Goal: Transaction & Acquisition: Purchase product/service

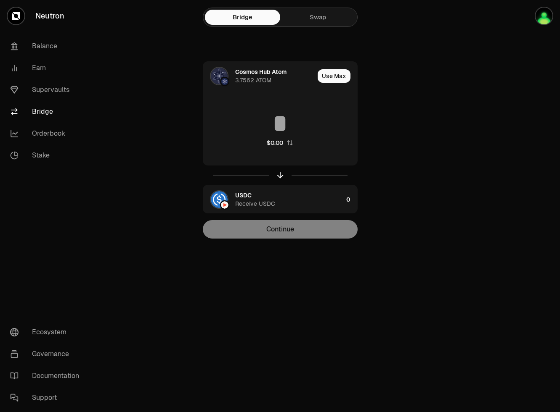
click at [49, 108] on link "Bridge" at bounding box center [46, 112] width 87 height 22
click at [53, 93] on link "Supervaults" at bounding box center [46, 90] width 87 height 22
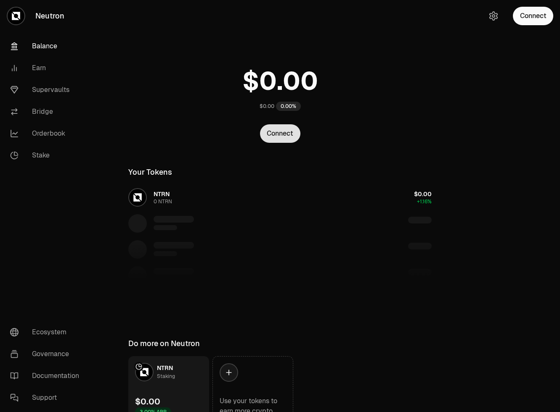
click at [275, 128] on button "Connect" at bounding box center [280, 133] width 40 height 19
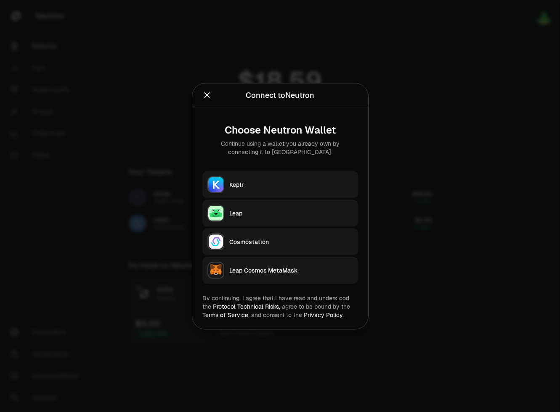
click at [272, 186] on div "Keplr" at bounding box center [291, 184] width 124 height 8
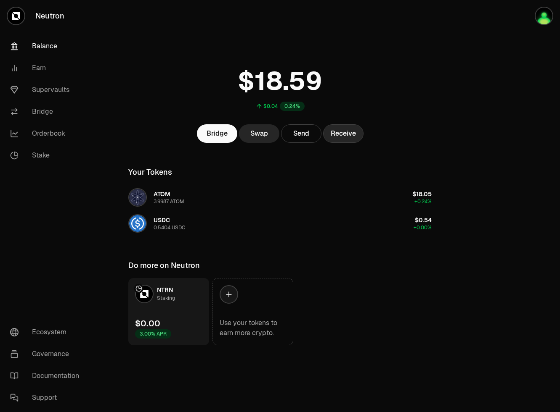
click at [337, 133] on button "Receive" at bounding box center [343, 133] width 40 height 19
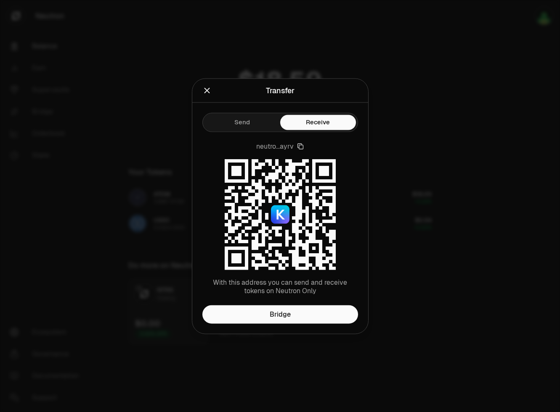
click at [206, 91] on icon "Close" at bounding box center [206, 90] width 5 height 5
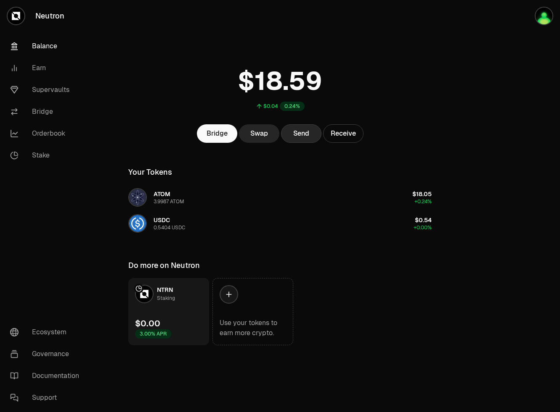
click at [296, 131] on button "Send" at bounding box center [301, 133] width 40 height 19
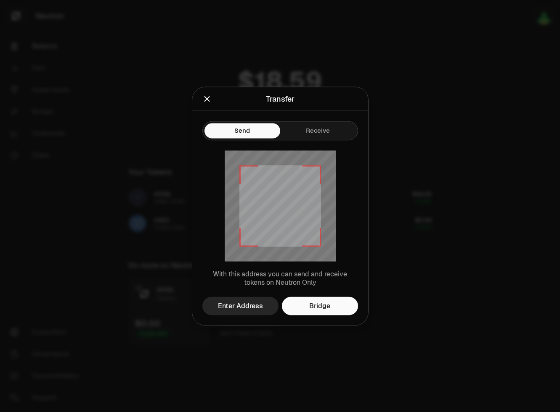
click at [204, 103] on icon "Close" at bounding box center [206, 98] width 9 height 9
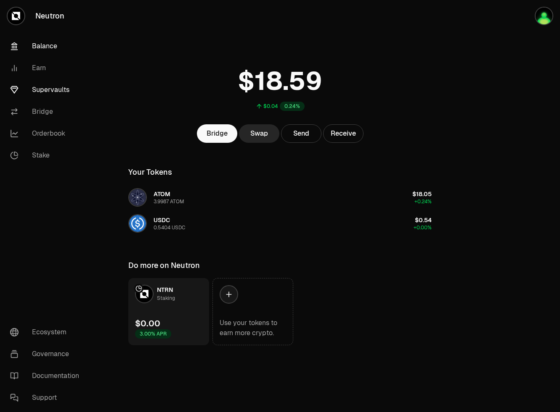
click at [42, 92] on link "Supervaults" at bounding box center [46, 90] width 87 height 22
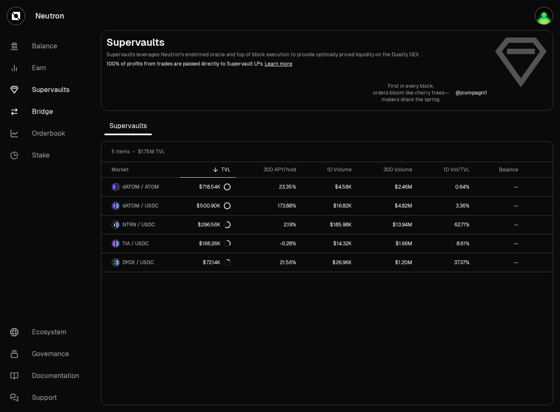
click at [39, 110] on link "Bridge" at bounding box center [46, 112] width 87 height 22
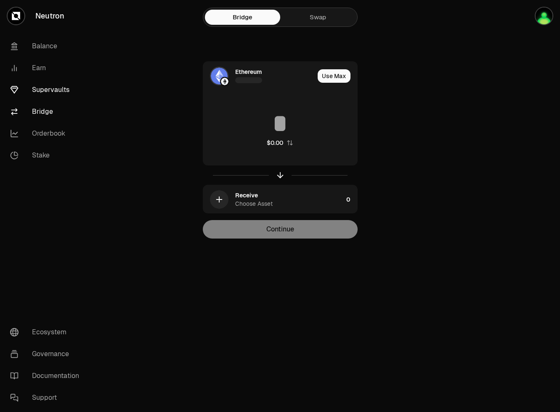
click at [46, 89] on link "Supervaults" at bounding box center [46, 90] width 87 height 22
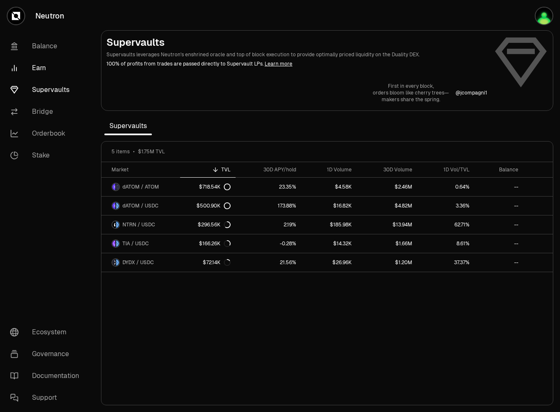
click at [45, 68] on link "Earn" at bounding box center [46, 68] width 87 height 22
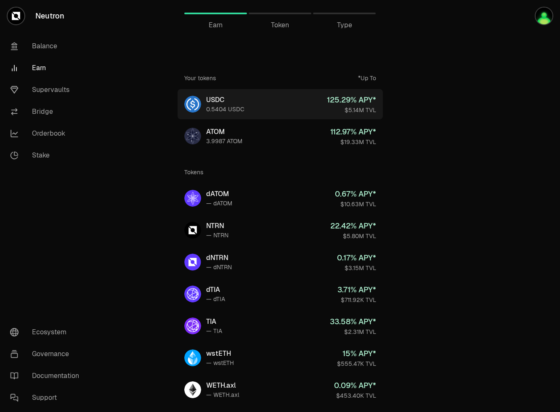
click at [226, 107] on div "0.5404 USDC" at bounding box center [225, 109] width 38 height 8
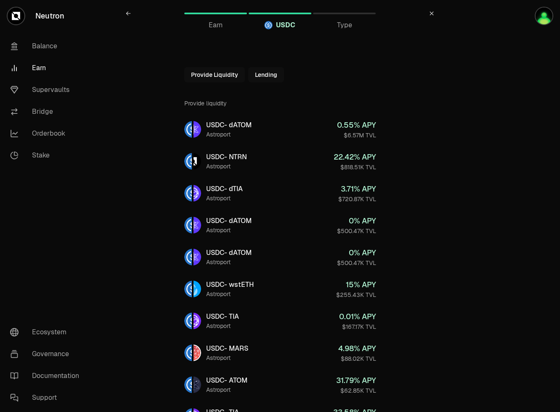
click at [433, 11] on icon at bounding box center [431, 13] width 5 height 5
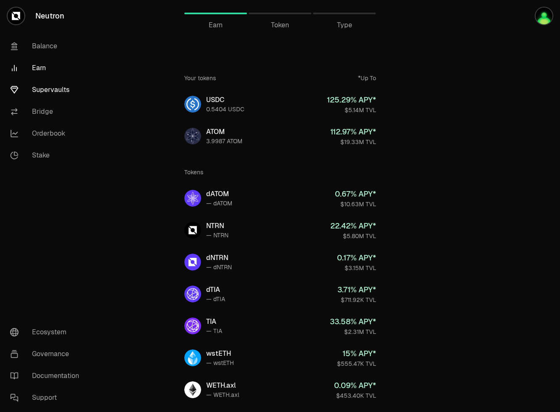
click at [49, 82] on link "Supervaults" at bounding box center [46, 90] width 87 height 22
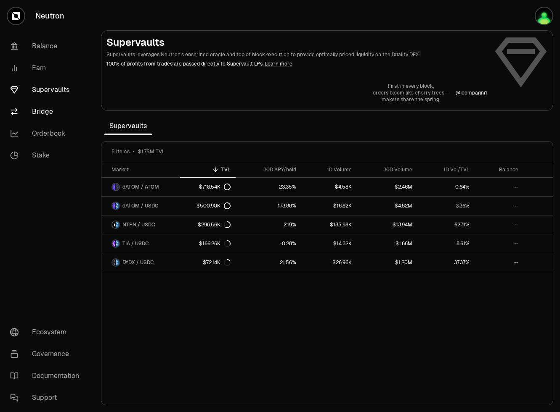
click at [42, 105] on link "Bridge" at bounding box center [46, 112] width 87 height 22
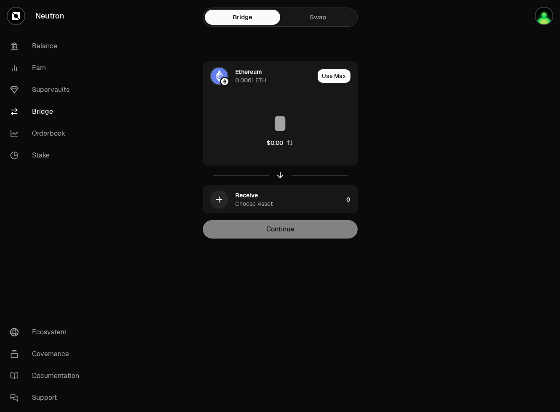
click at [317, 19] on link "Swap" at bounding box center [317, 17] width 75 height 15
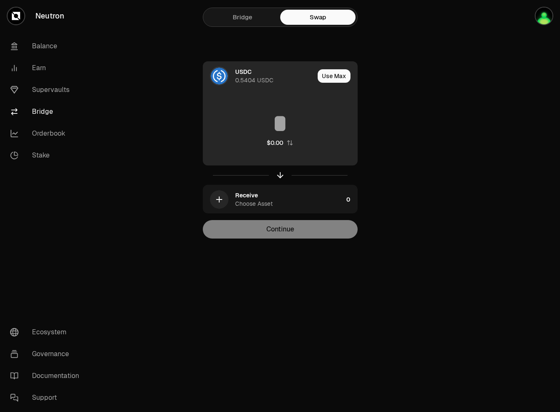
click at [283, 75] on div "USDC 0.5404 USDC" at bounding box center [274, 76] width 79 height 17
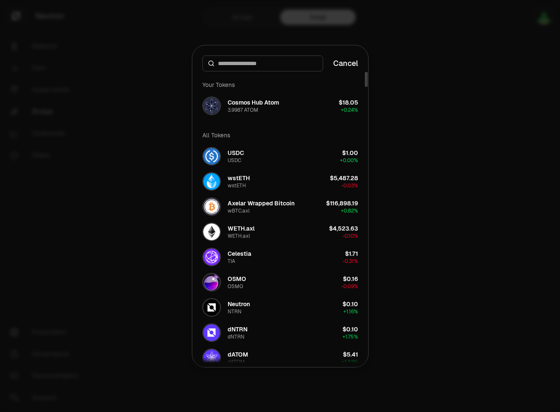
click at [271, 68] on div at bounding box center [262, 64] width 121 height 16
click at [272, 66] on input at bounding box center [268, 63] width 100 height 8
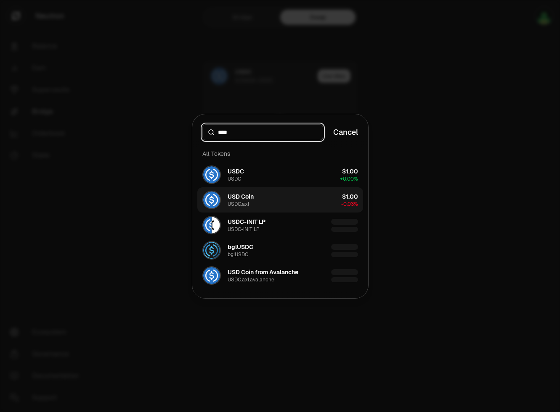
type input "****"
click at [256, 199] on button "USD Coin USDC.axl $1.00 -0.03%" at bounding box center [280, 200] width 166 height 25
